Goal: Information Seeking & Learning: Learn about a topic

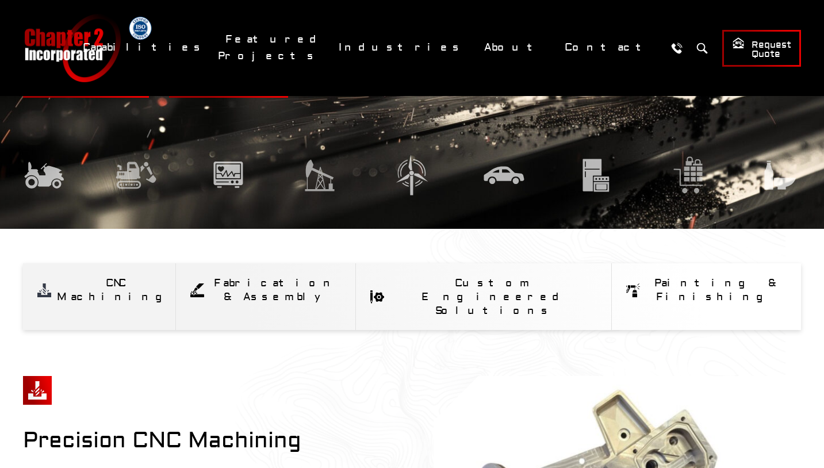
scroll to position [173, 0]
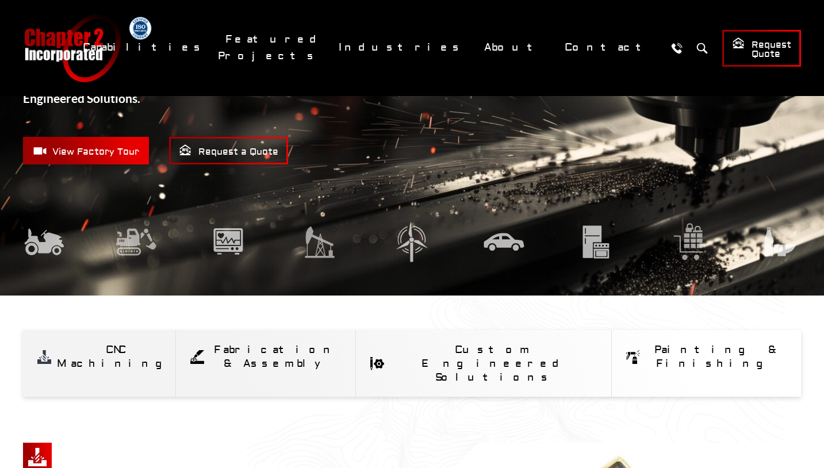
click at [105, 146] on span "View Factory Tour" at bounding box center [86, 151] width 106 height 14
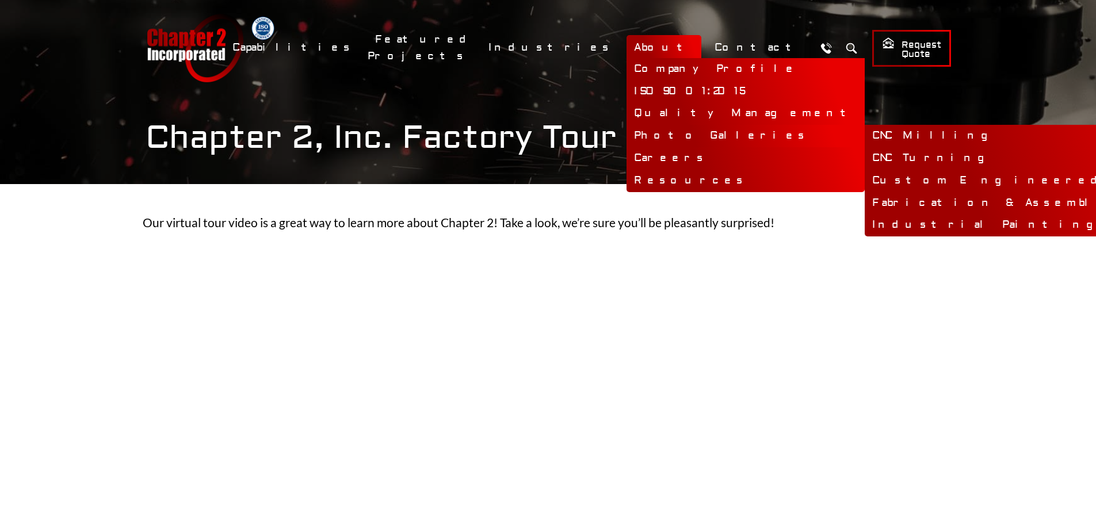
click at [713, 139] on link "Photo Galleries" at bounding box center [745, 136] width 238 height 22
click at [705, 135] on link "Photo Galleries" at bounding box center [745, 136] width 238 height 22
click at [703, 132] on link "Photo Galleries" at bounding box center [745, 136] width 238 height 22
click at [744, 135] on link "Photo Galleries" at bounding box center [745, 136] width 238 height 22
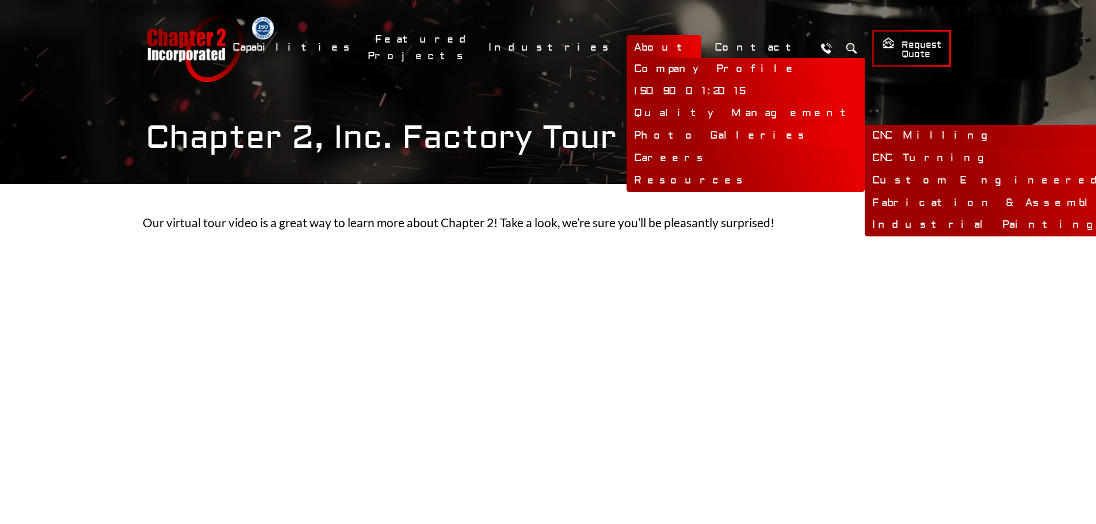
click at [824, 135] on link "CNC Milling" at bounding box center [1063, 136] width 398 height 22
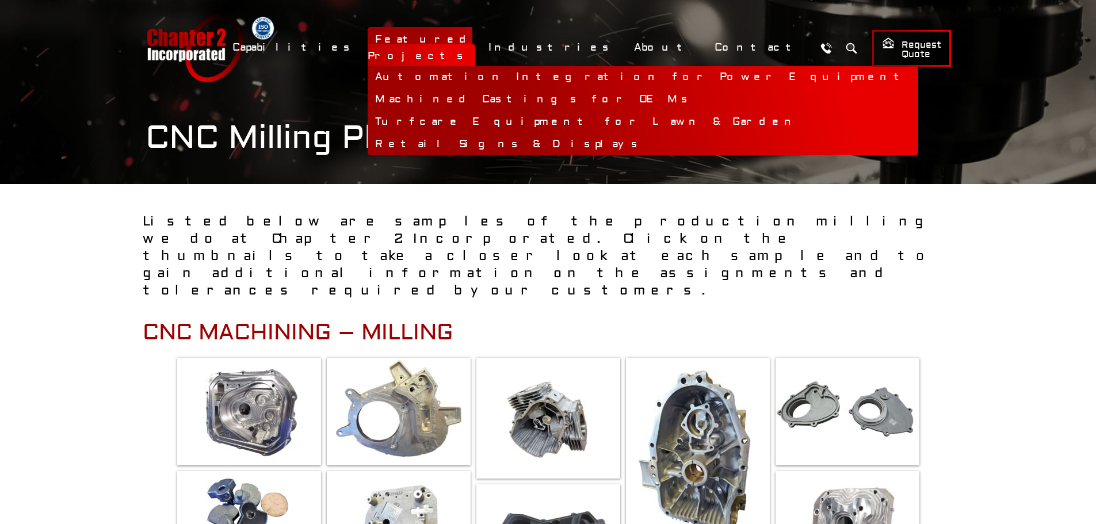
click at [475, 43] on link "Featured Projects" at bounding box center [421, 47] width 108 height 41
click at [529, 66] on link "Automation Integration for Power Equipment" at bounding box center [642, 77] width 550 height 22
